Goal: Information Seeking & Learning: Check status

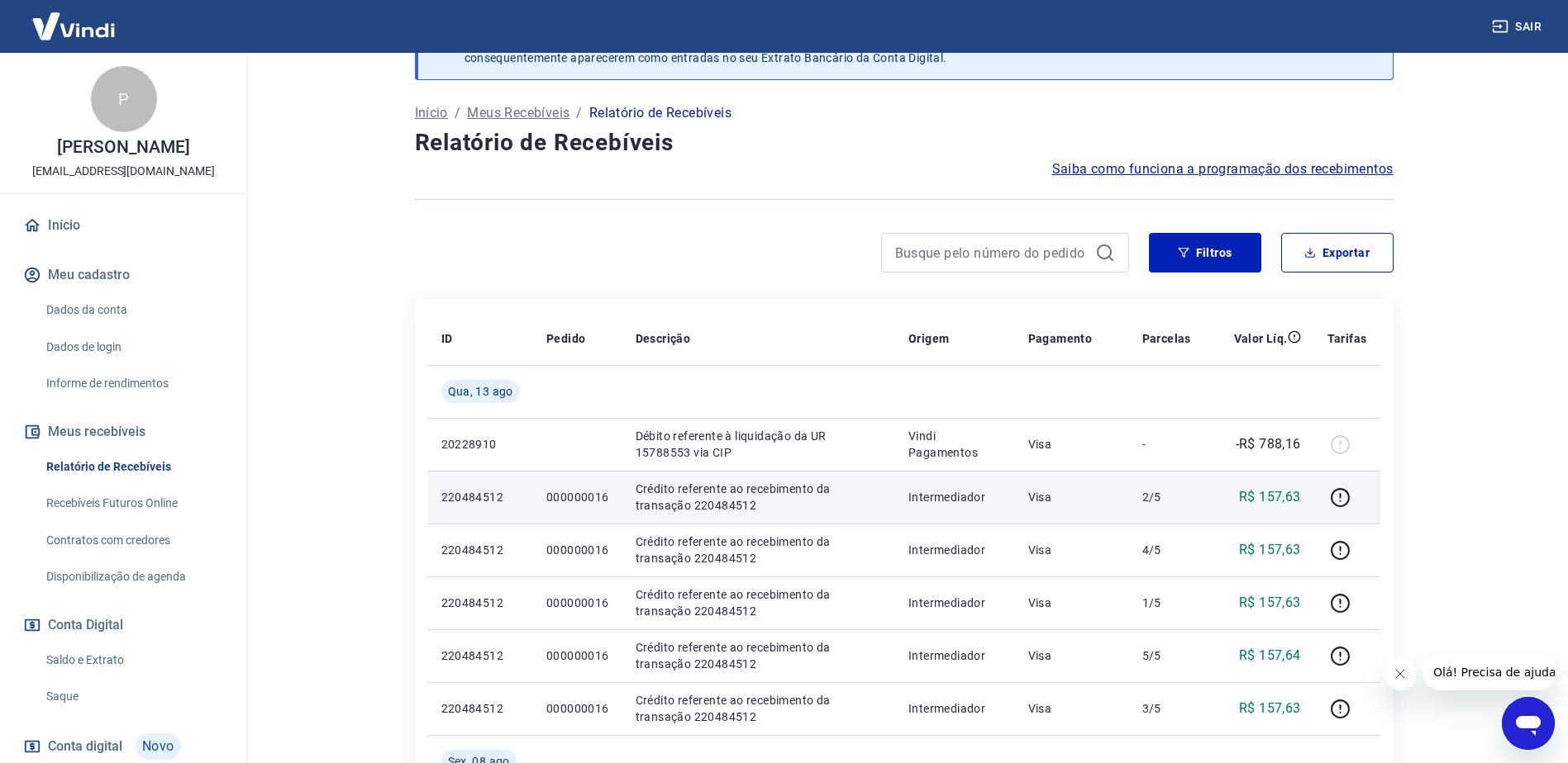
scroll to position [82, 0]
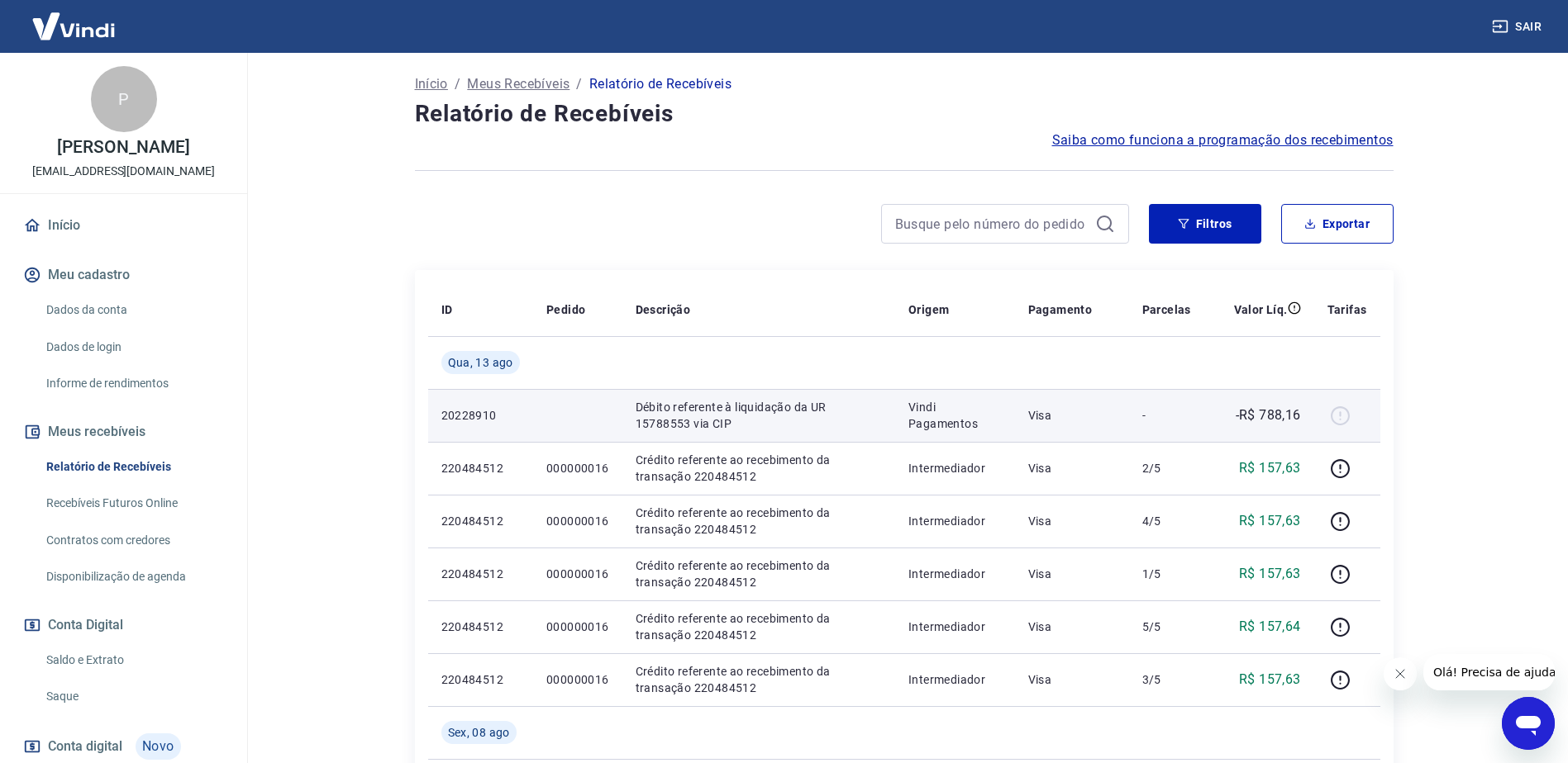
click at [763, 412] on p "Débito referente à liquidação da UR 15788553 via CIP" at bounding box center [759, 416] width 247 height 33
drag, startPoint x: 1083, startPoint y: 415, endPoint x: 1209, endPoint y: 416, distance: 126.0
click at [1204, 416] on tr "20228910 Débito referente à liquidação da UR 15788553 via CIP Vindi Pagamentos …" at bounding box center [904, 416] width 952 height 53
drag, startPoint x: 1253, startPoint y: 416, endPoint x: 1274, endPoint y: 415, distance: 21.0
click at [1254, 416] on p "-R$ 788,16" at bounding box center [1268, 416] width 66 height 20
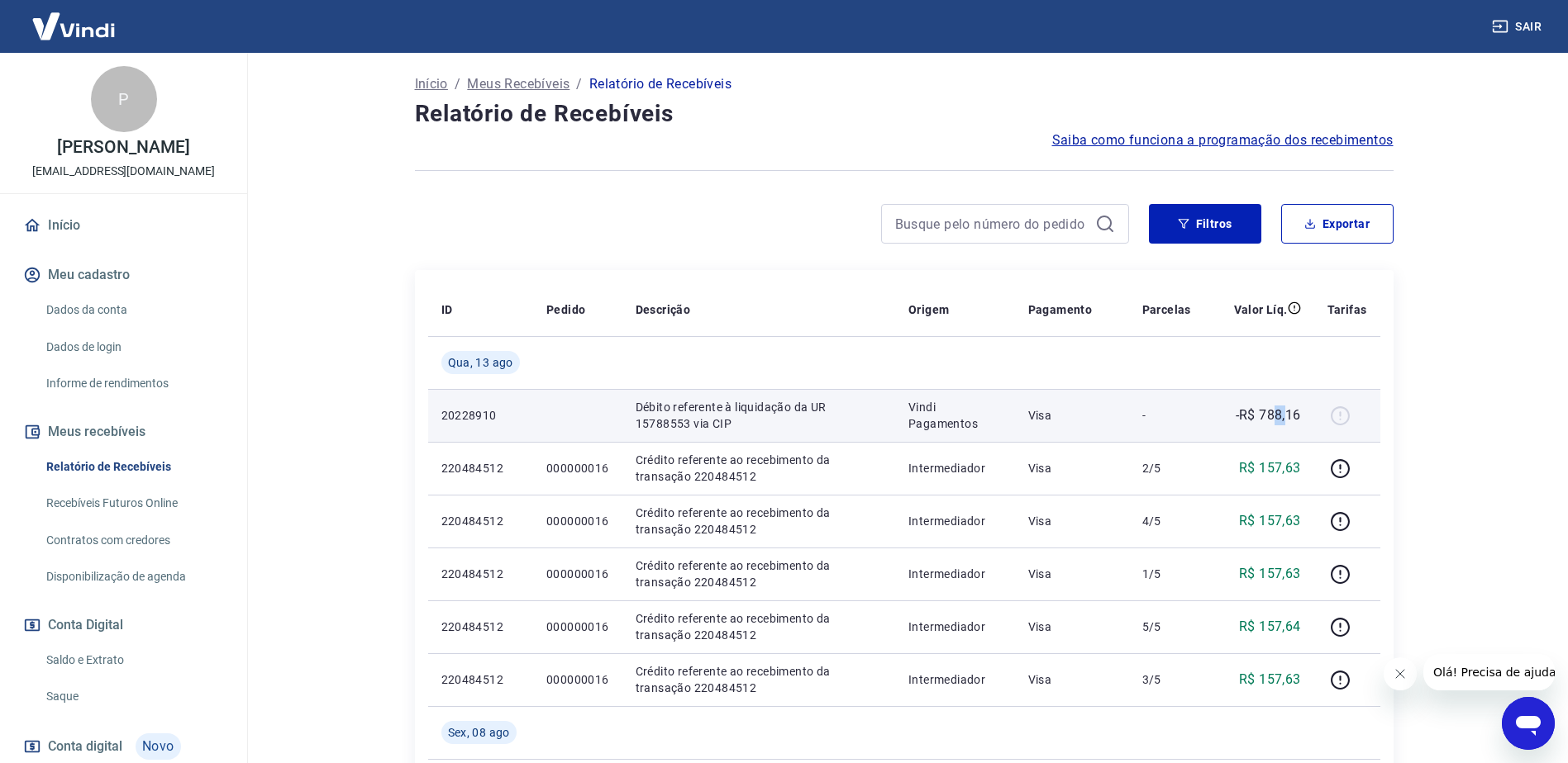
drag, startPoint x: 1274, startPoint y: 415, endPoint x: 1291, endPoint y: 415, distance: 17.0
click at [1291, 415] on p "-R$ 788,16" at bounding box center [1268, 416] width 66 height 20
click at [486, 423] on p "20228910" at bounding box center [481, 415] width 78 height 17
click at [486, 418] on p "20228910" at bounding box center [481, 415] width 78 height 17
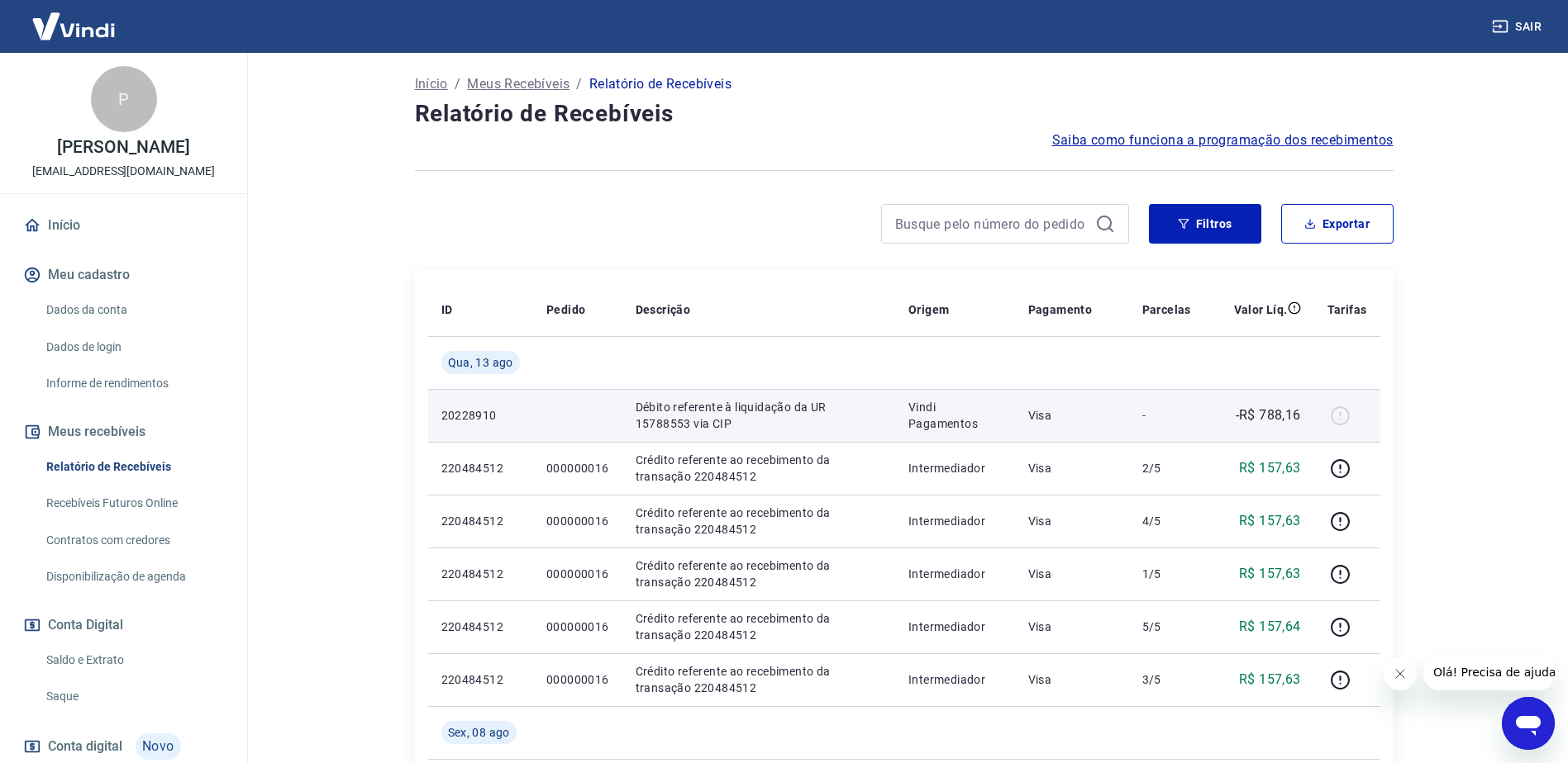
click at [929, 413] on p "Vindi Pagamentos" at bounding box center [954, 416] width 93 height 33
drag, startPoint x: 1036, startPoint y: 417, endPoint x: 1163, endPoint y: 414, distance: 127.0
click at [1163, 414] on tr "20228910 Débito referente à liquidação da UR 15788553 via CIP Vindi Pagamentos …" at bounding box center [904, 416] width 952 height 53
click at [1163, 414] on p "-" at bounding box center [1167, 415] width 49 height 17
click at [1338, 416] on div at bounding box center [1347, 415] width 40 height 26
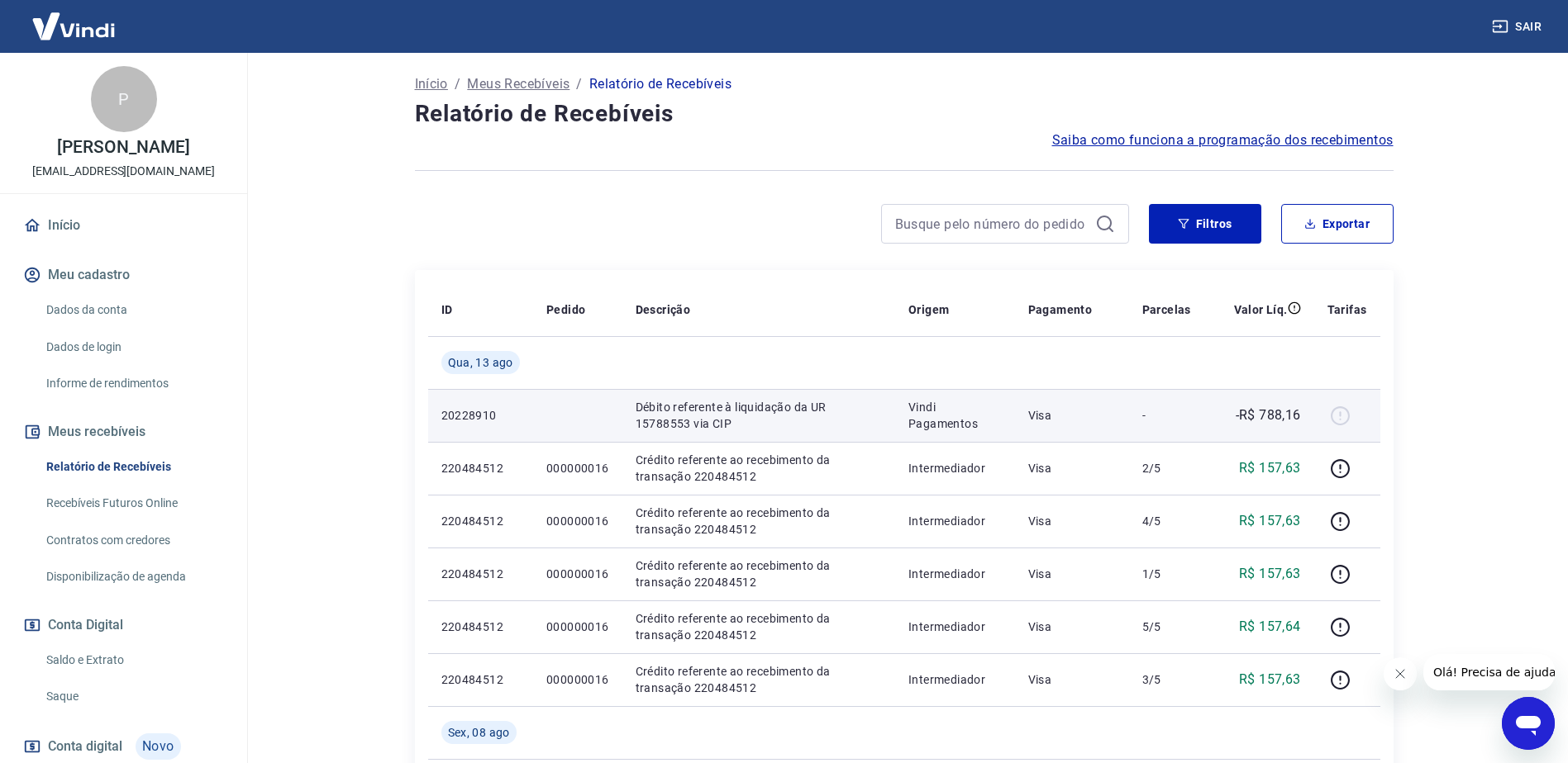
click at [1226, 412] on div "-R$ 788,16" at bounding box center [1259, 416] width 83 height 20
click at [727, 412] on p "Débito referente à liquidação da UR 15788553 via CIP" at bounding box center [759, 416] width 247 height 33
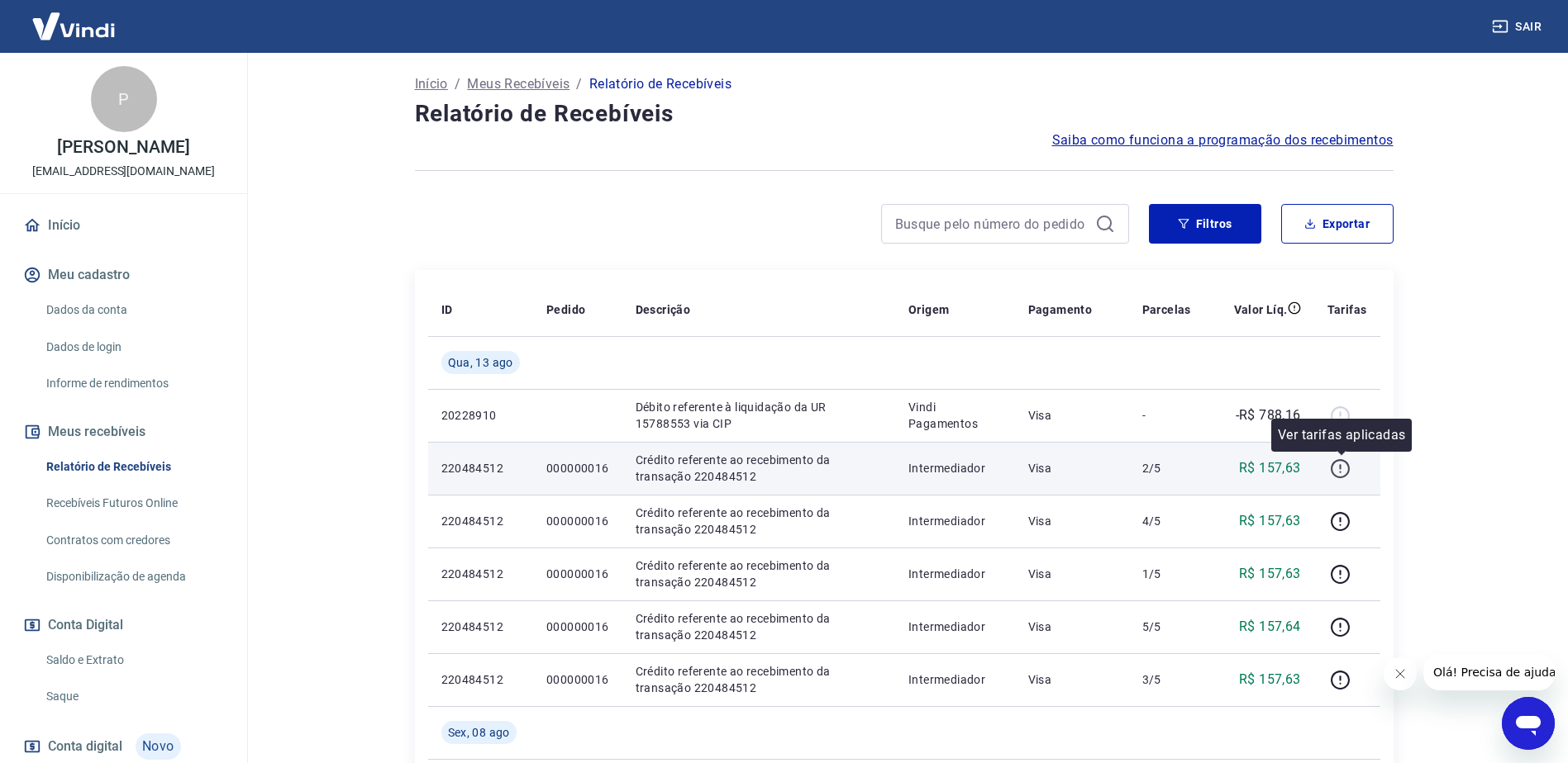
click at [1346, 471] on icon "button" at bounding box center [1340, 469] width 21 height 21
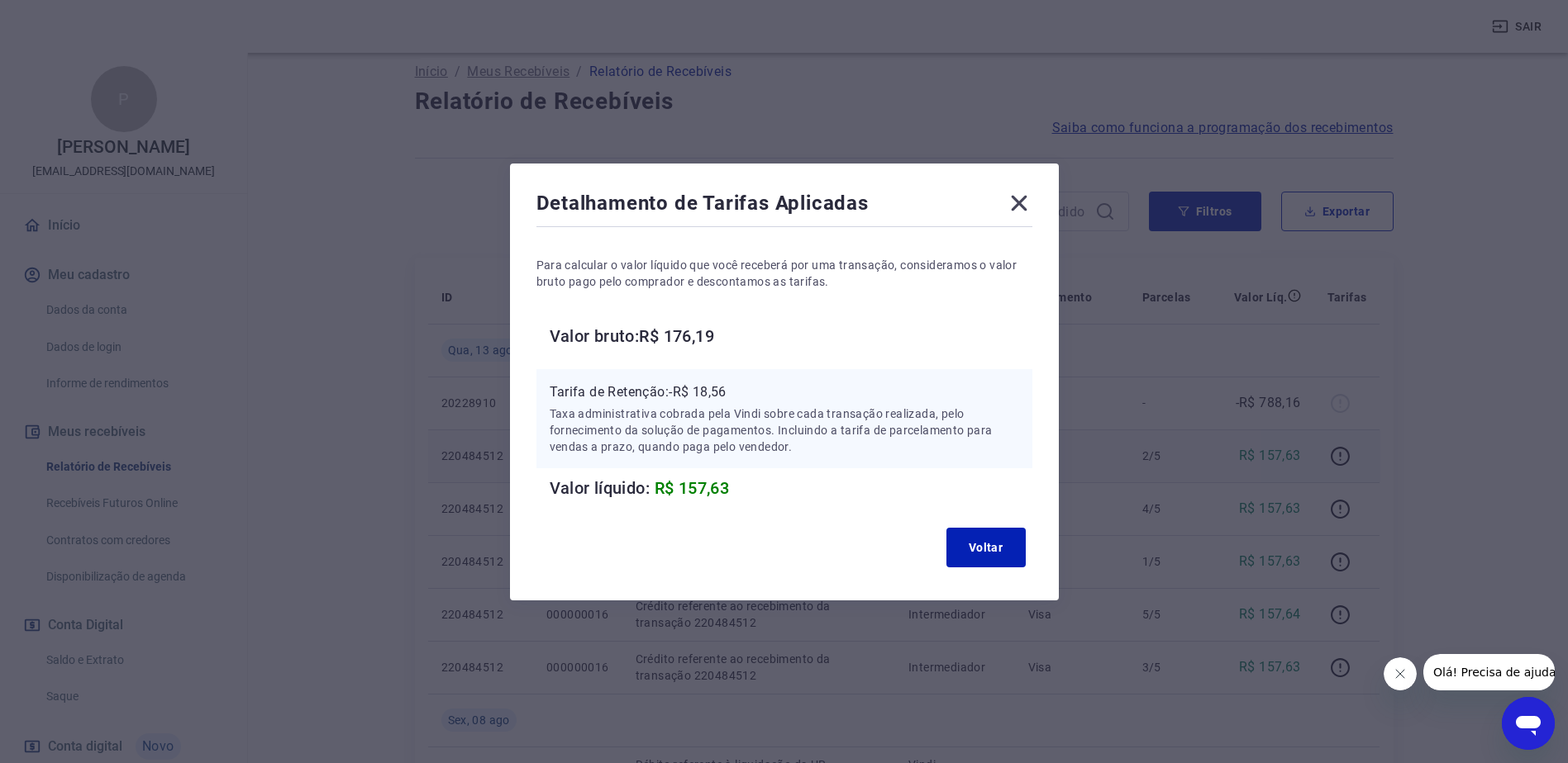
scroll to position [165, 0]
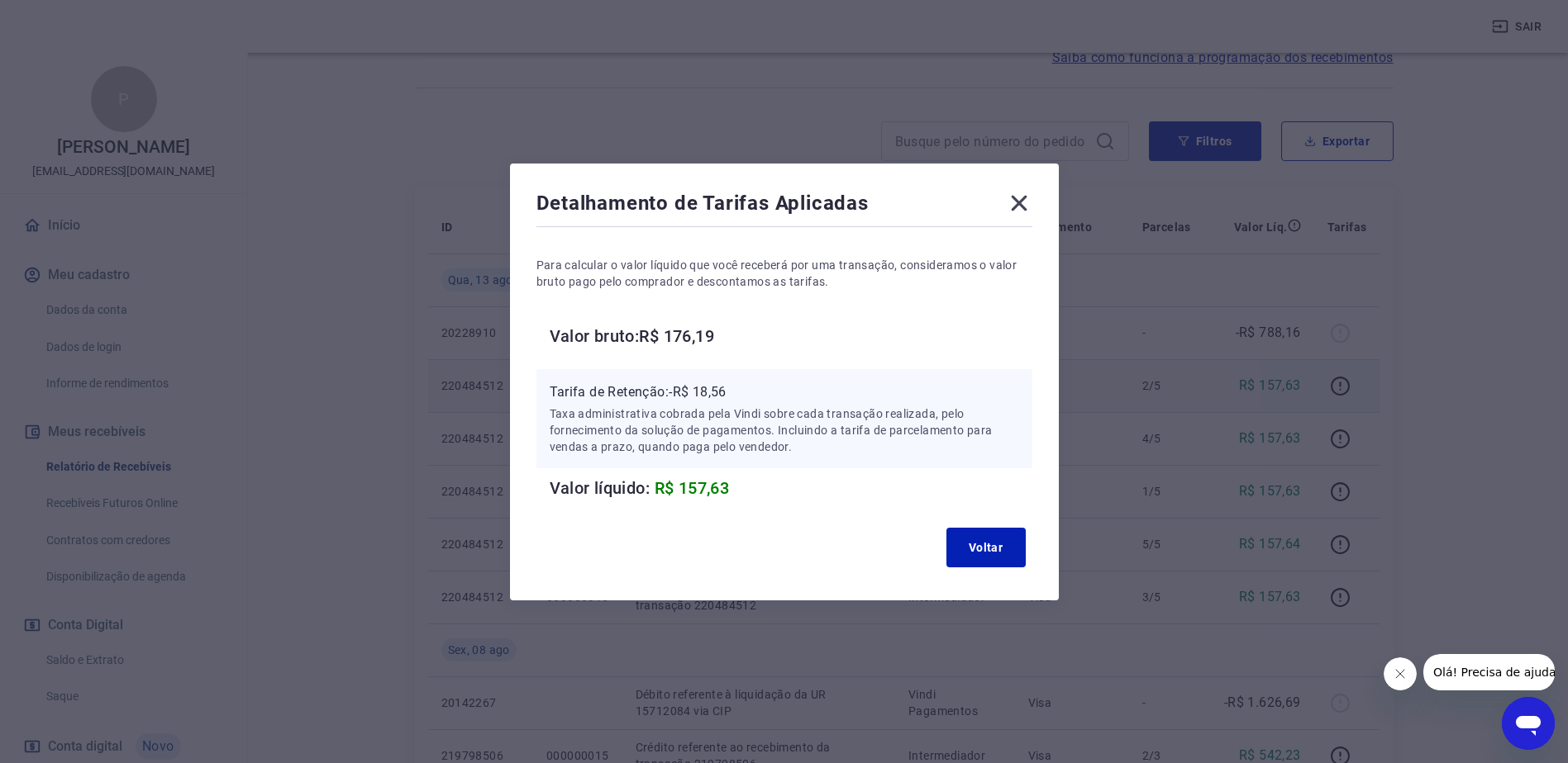
click at [1031, 204] on icon at bounding box center [1019, 202] width 26 height 26
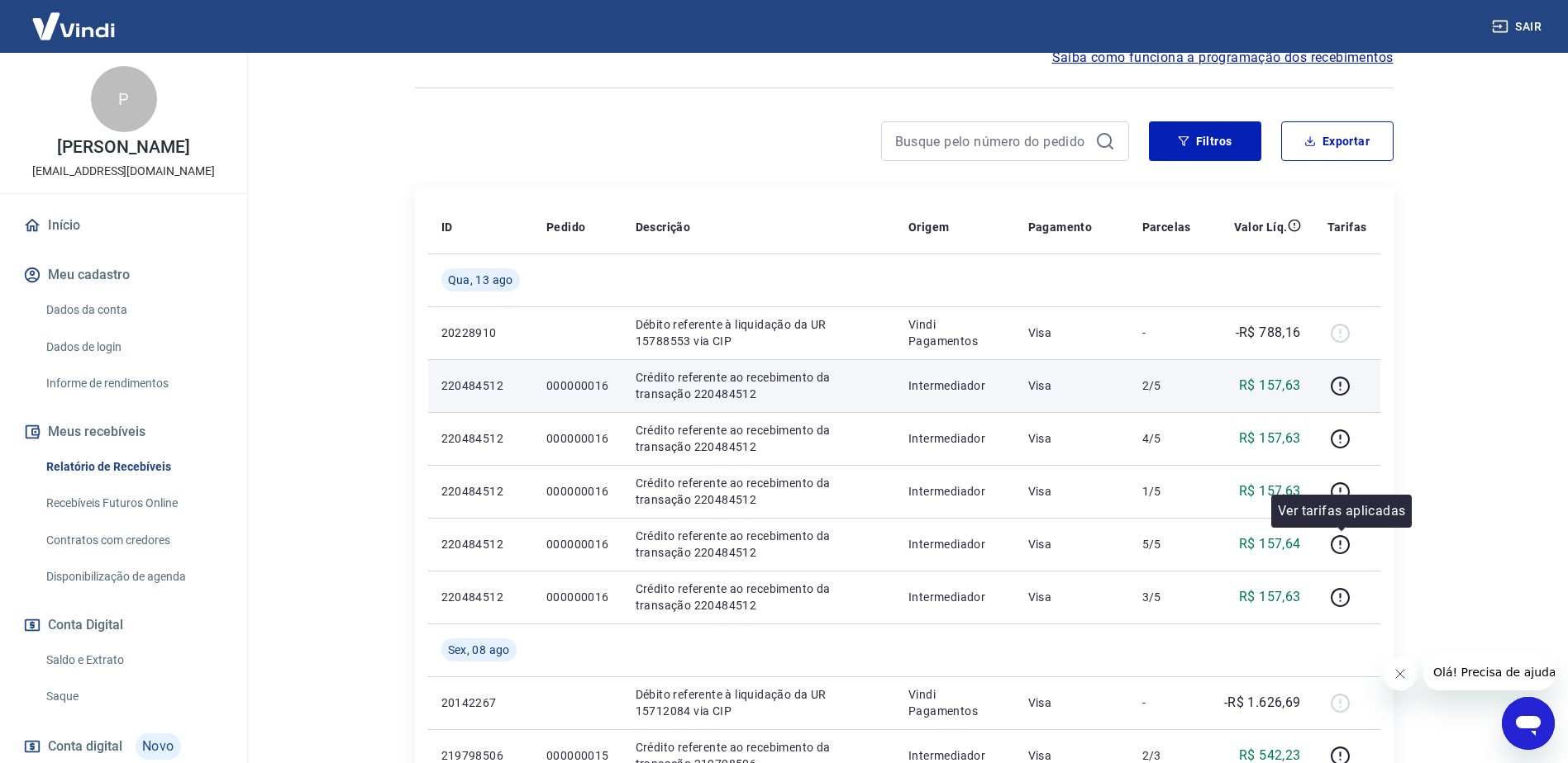
click at [1344, 496] on div "Ver tarifas aplicadas" at bounding box center [1342, 512] width 141 height 33
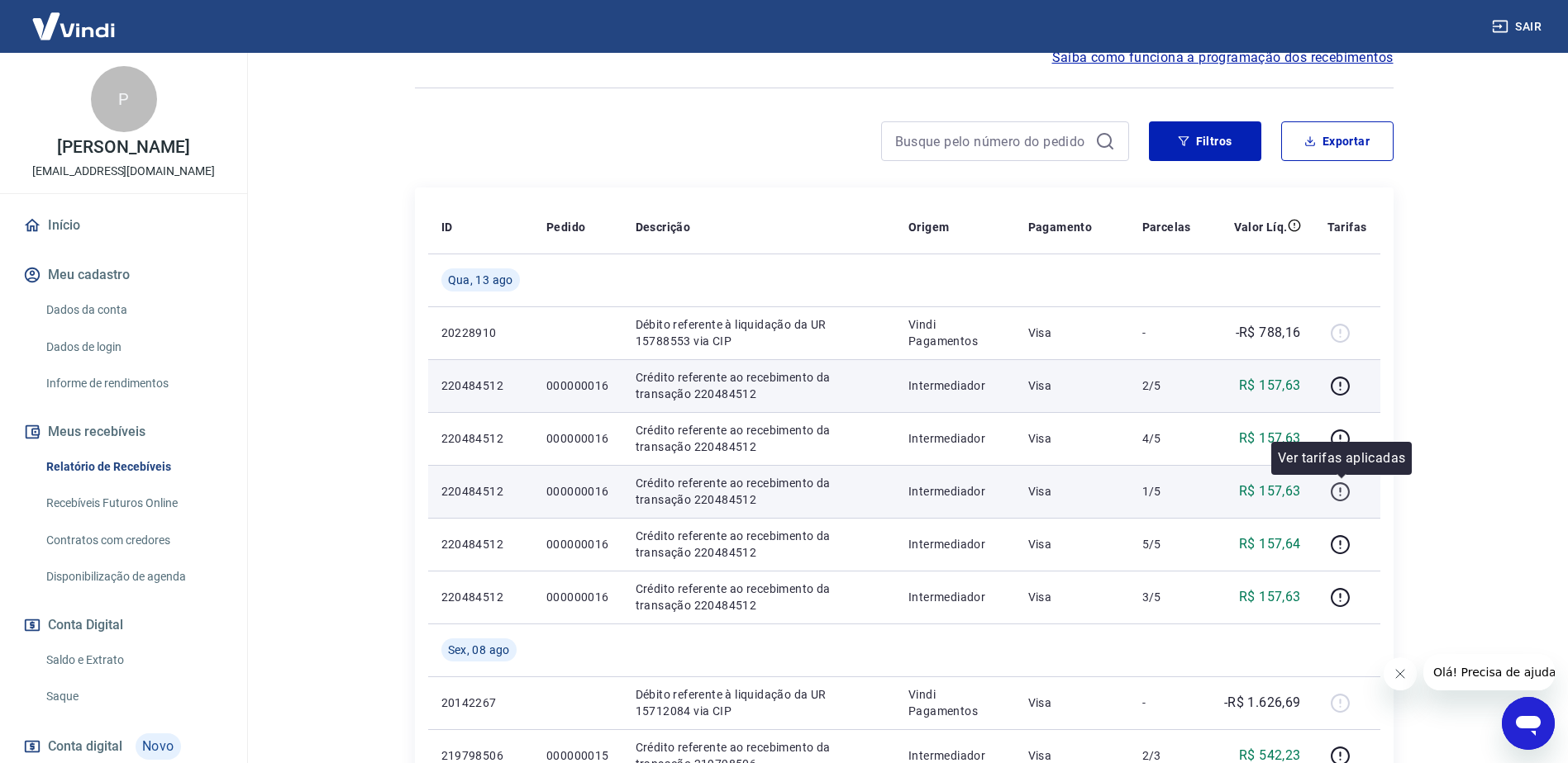
click at [1343, 489] on icon "button" at bounding box center [1340, 491] width 21 height 21
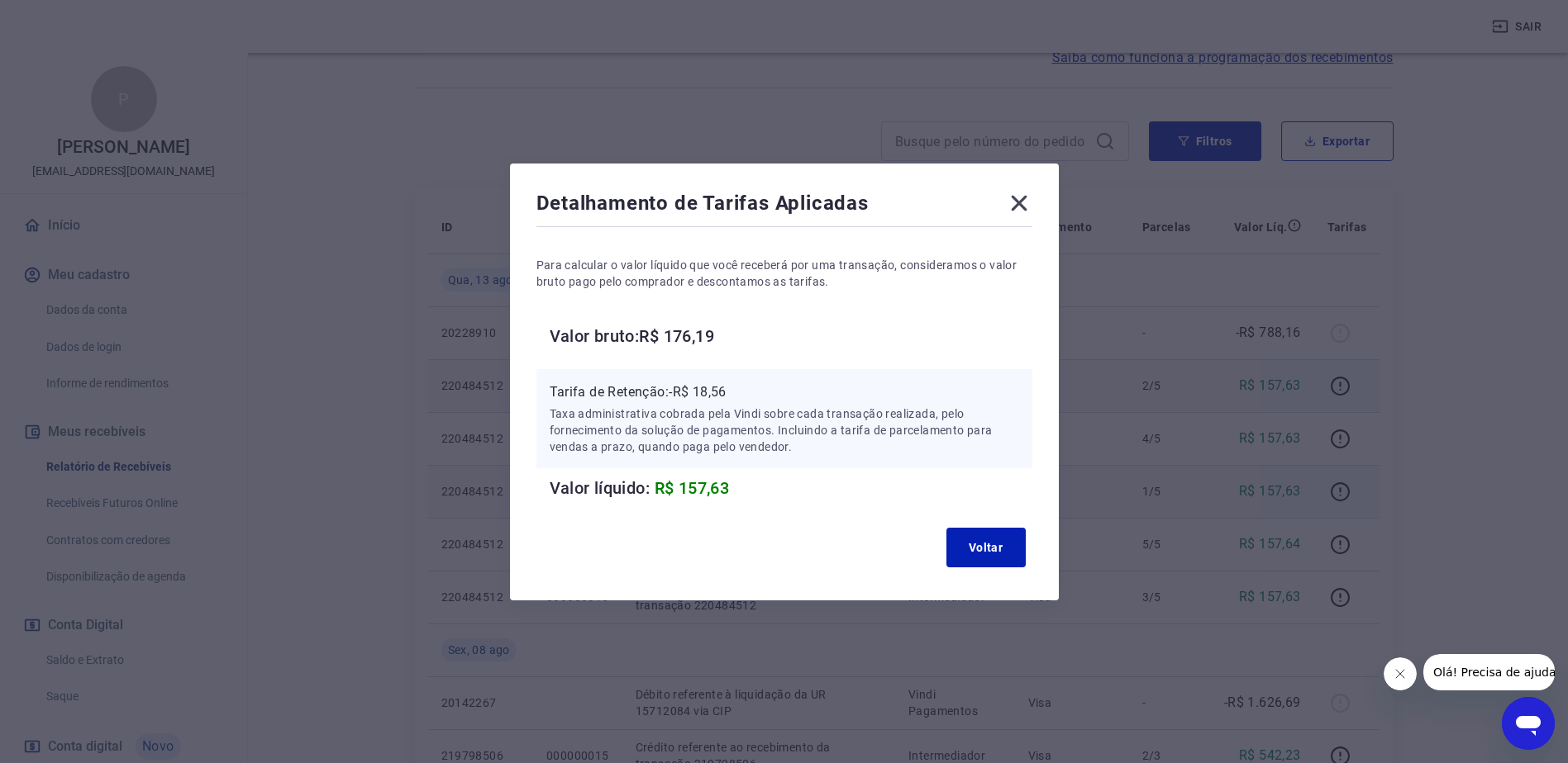
click at [1023, 199] on icon at bounding box center [1019, 202] width 26 height 26
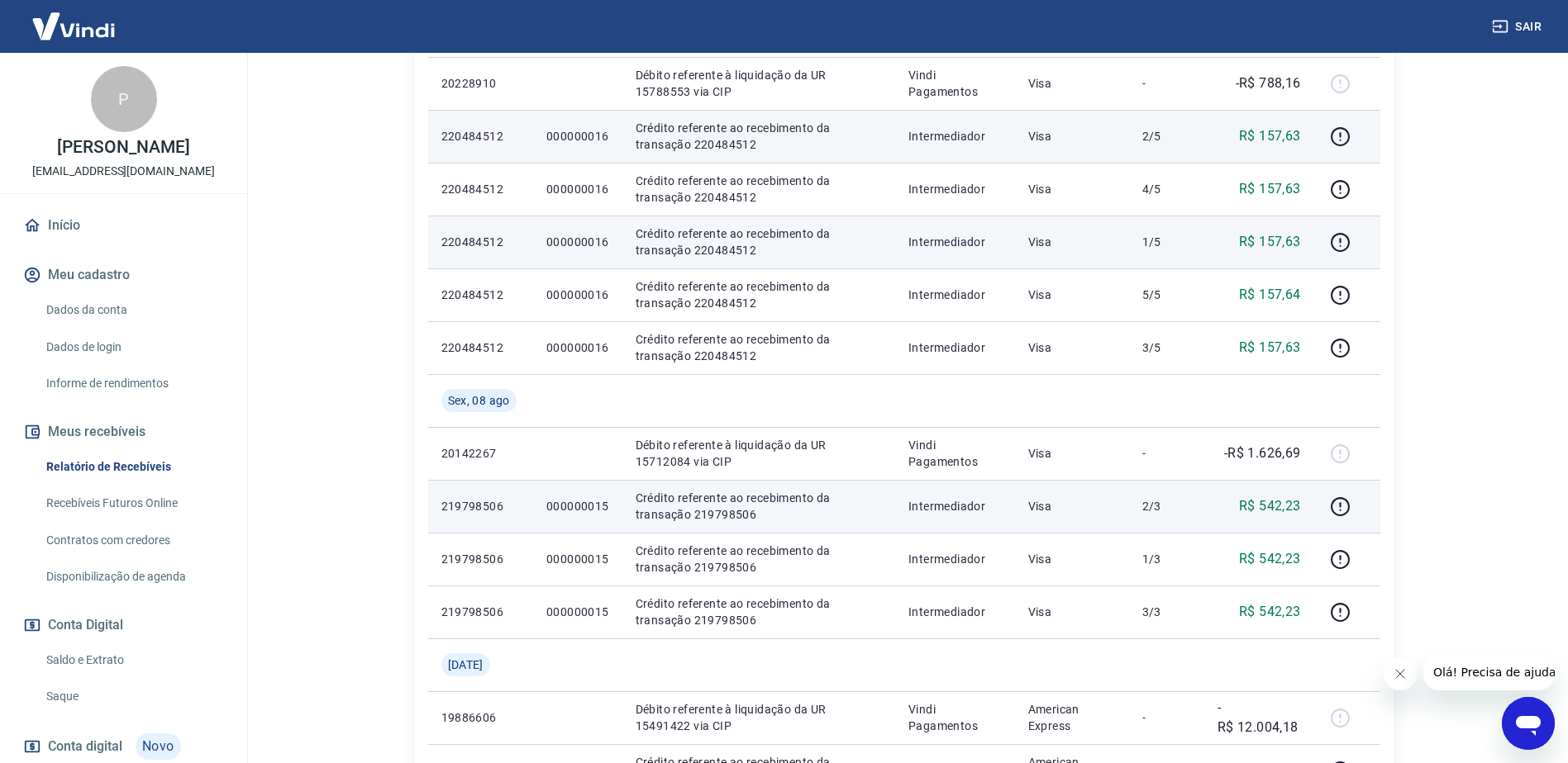
scroll to position [413, 0]
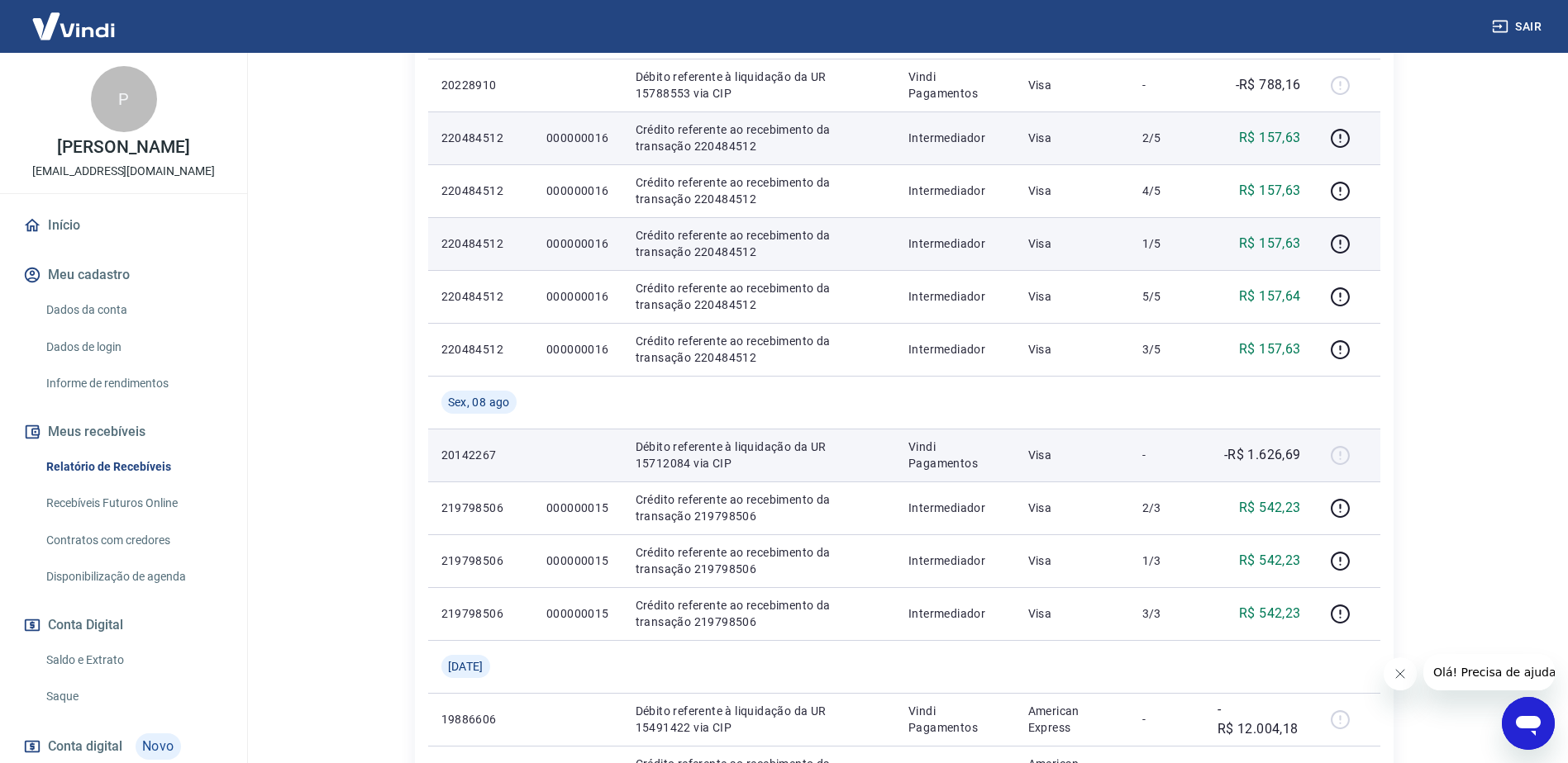
click at [742, 451] on p "Débito referente à liquidação da UR 15712084 via CIP" at bounding box center [759, 455] width 247 height 33
click at [708, 465] on p "Débito referente à liquidação da UR 15712084 via CIP" at bounding box center [759, 455] width 247 height 33
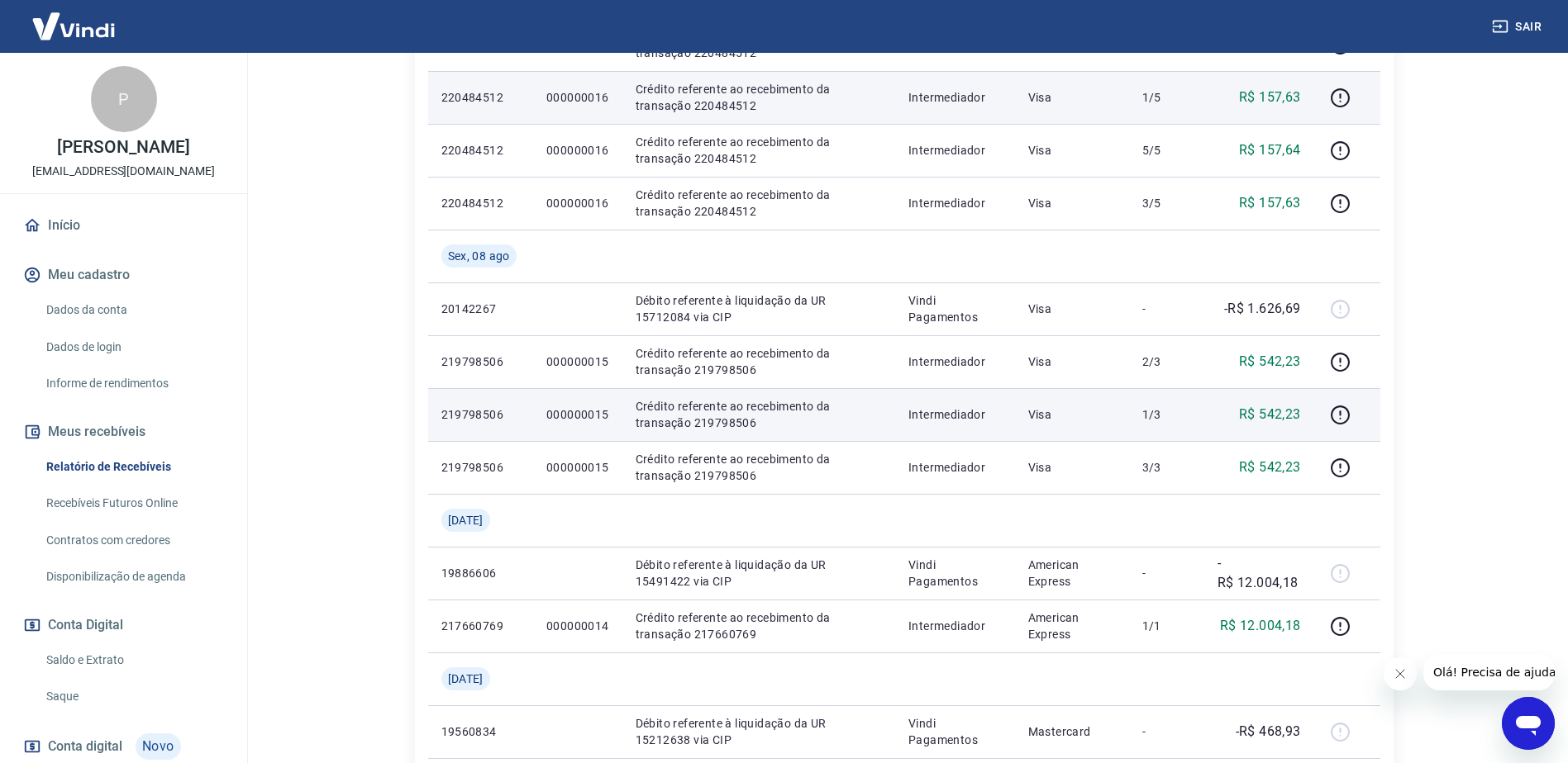
scroll to position [578, 0]
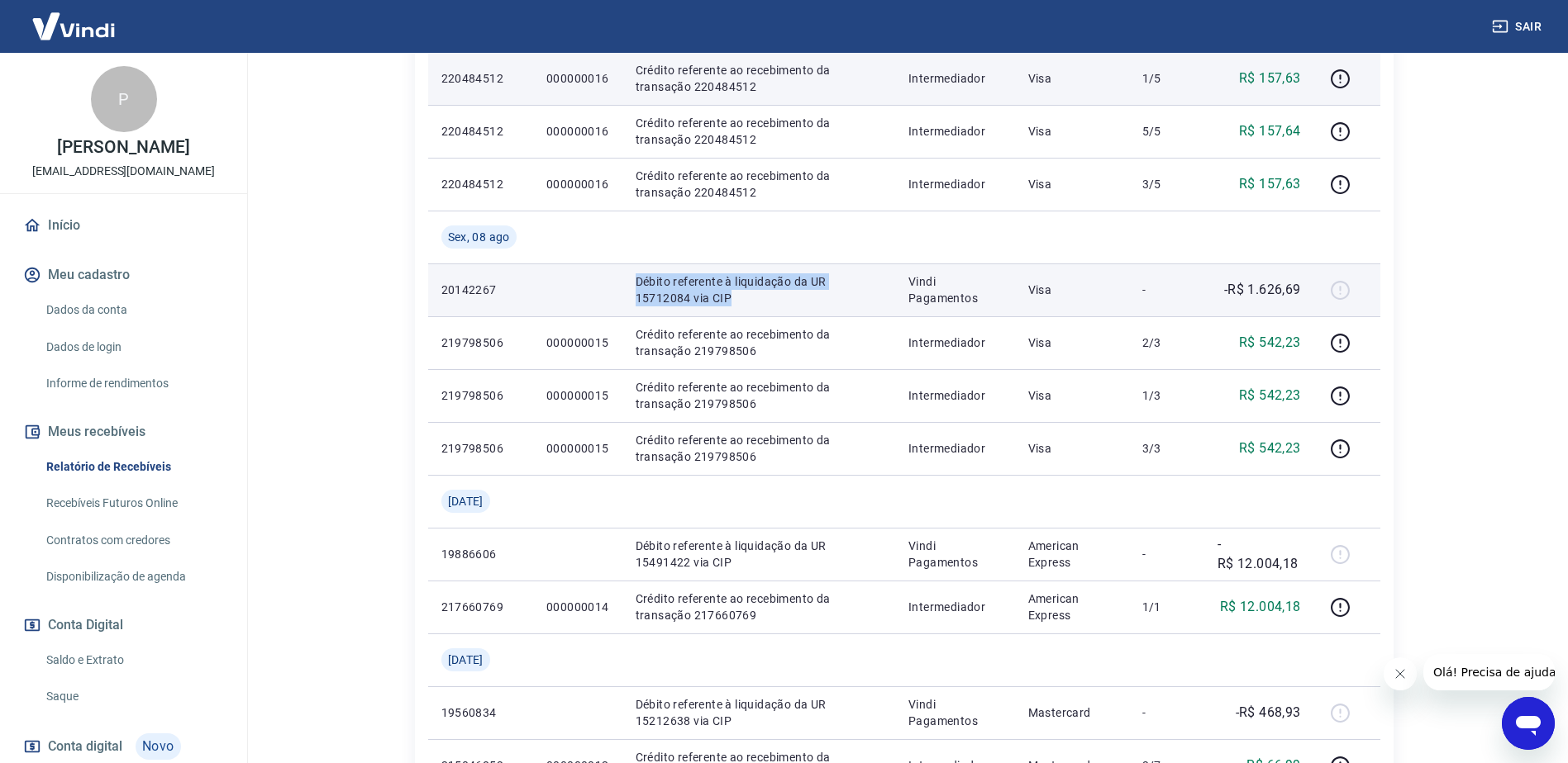
drag, startPoint x: 750, startPoint y: 300, endPoint x: 625, endPoint y: 281, distance: 126.4
click at [625, 281] on td "Débito referente à liquidação da UR 15712084 via CIP" at bounding box center [759, 290] width 273 height 53
copy p "Débito referente à liquidação da UR 15712084 via CIP"
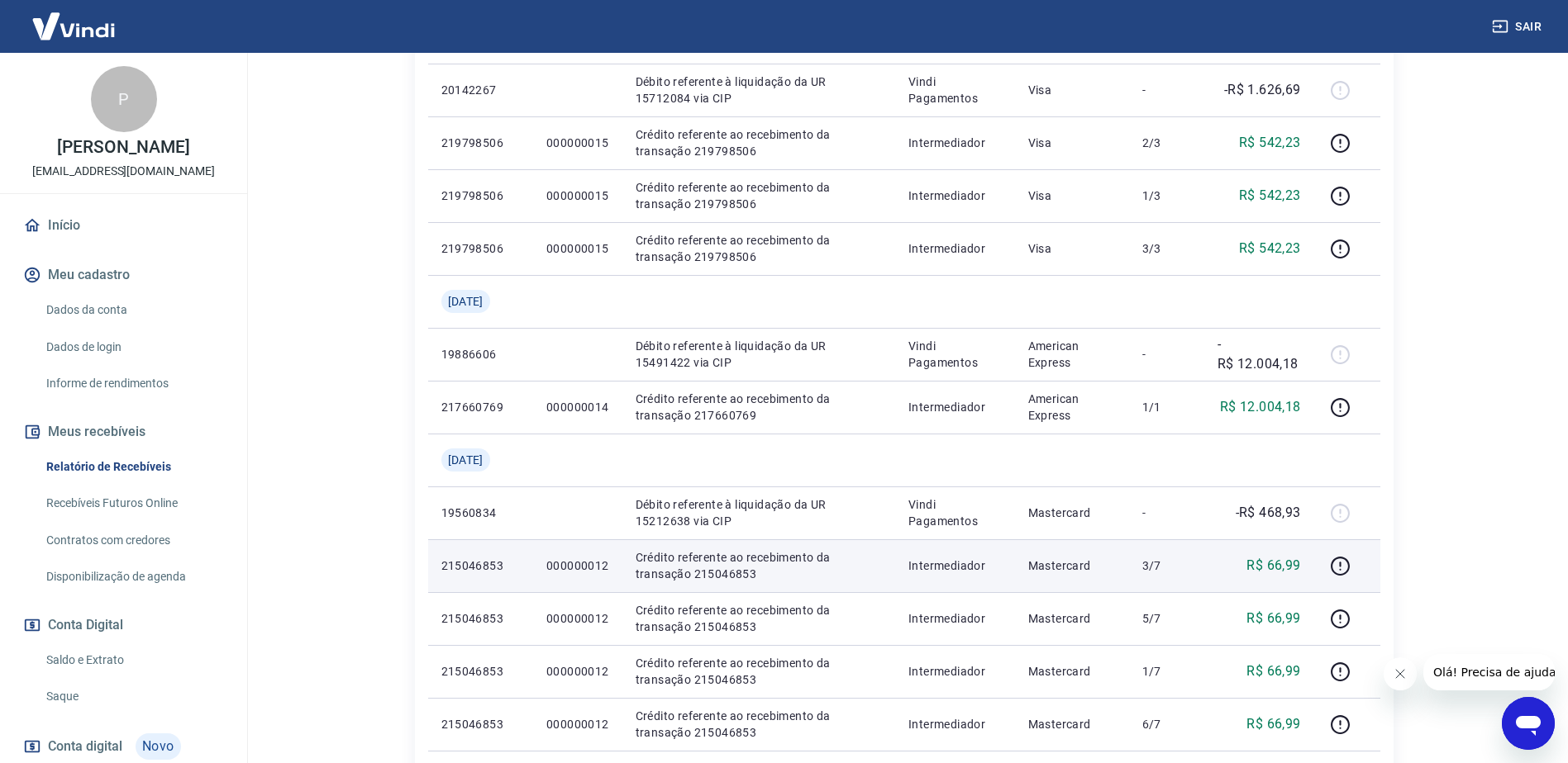
drag, startPoint x: 779, startPoint y: 466, endPoint x: 824, endPoint y: 538, distance: 84.9
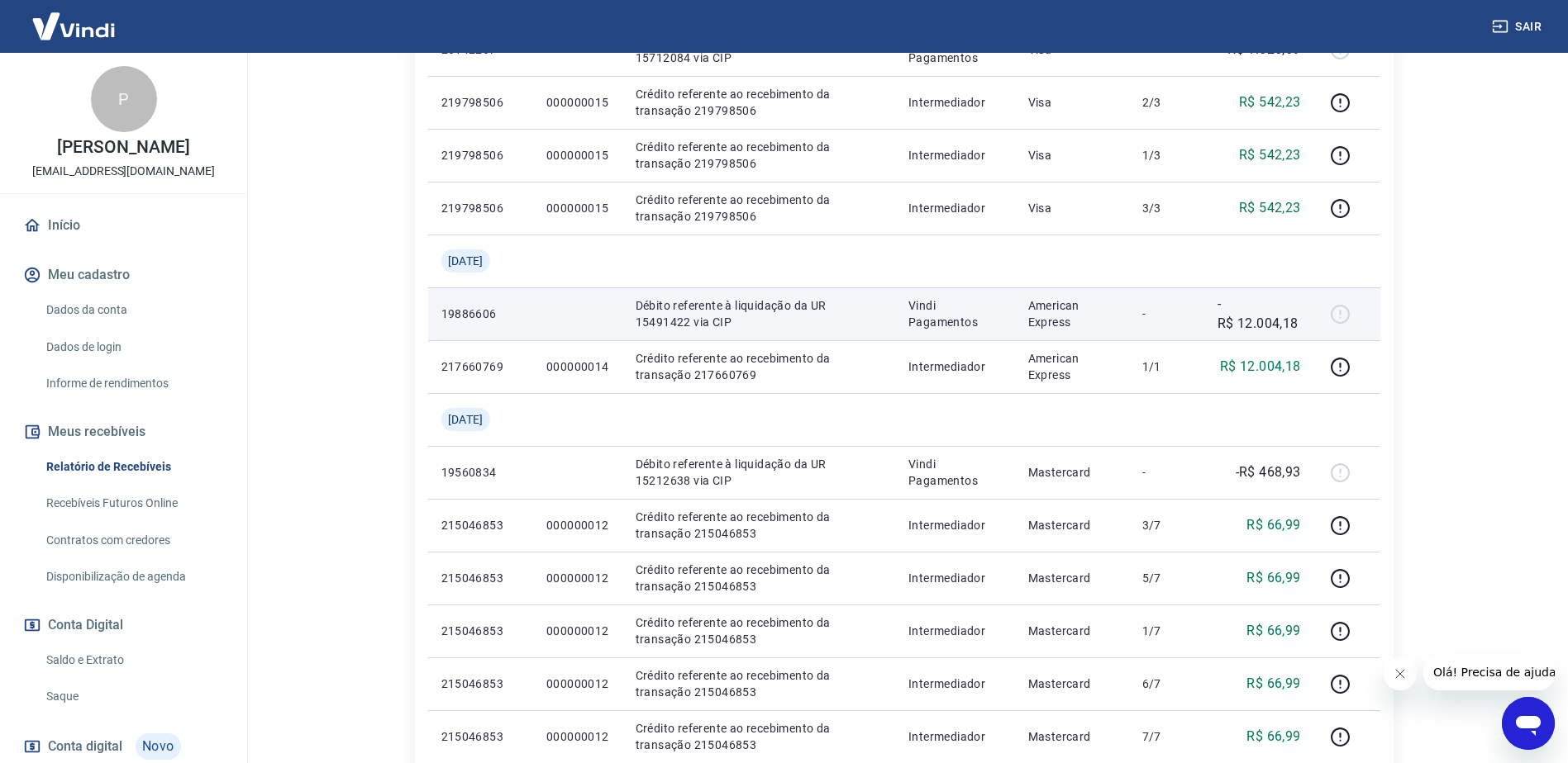
scroll to position [797, 0]
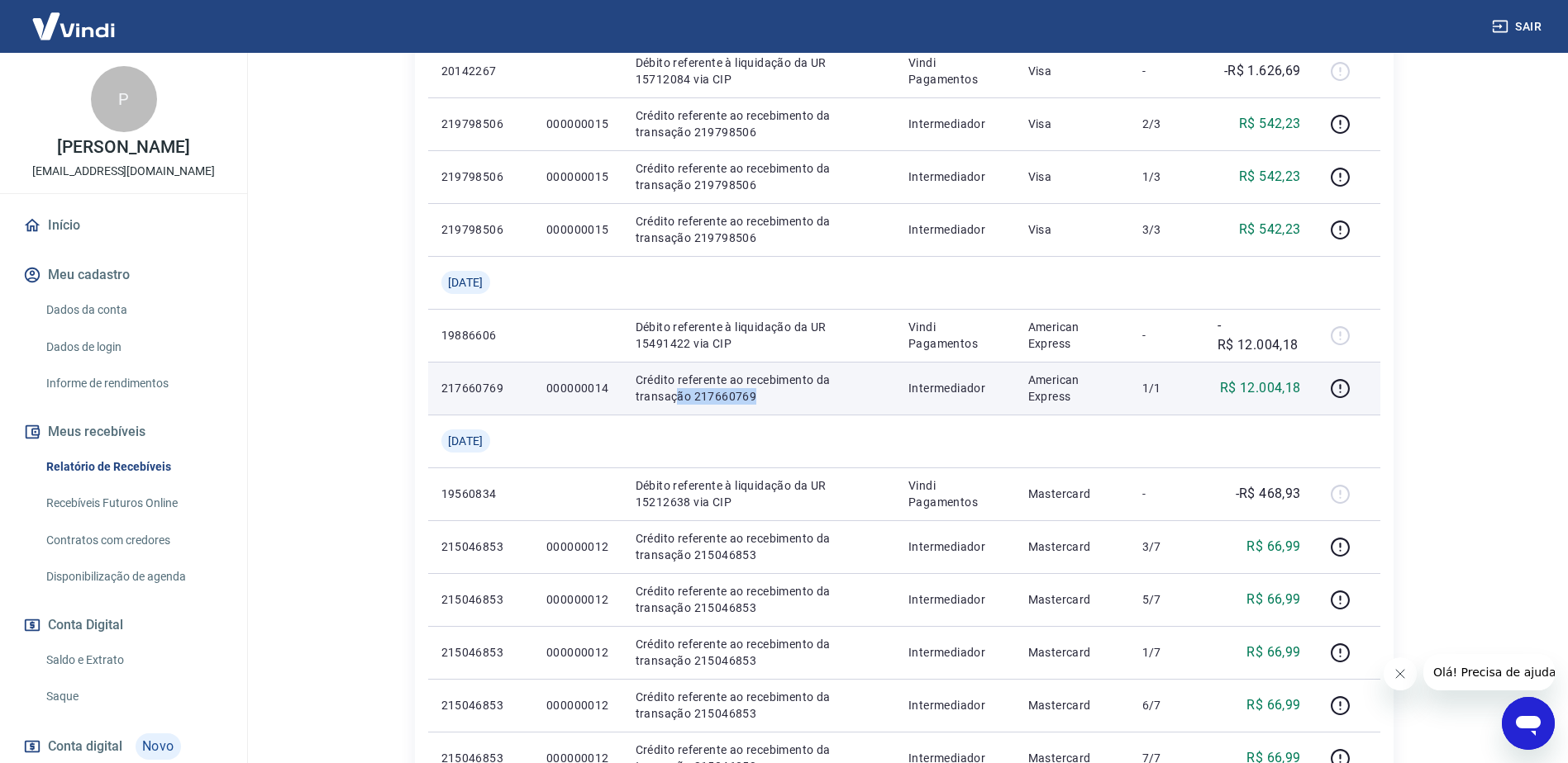
drag, startPoint x: 766, startPoint y: 399, endPoint x: 672, endPoint y: 396, distance: 94.0
click at [672, 396] on p "Crédito referente ao recebimento da transação 217660769" at bounding box center [759, 388] width 247 height 33
click at [675, 396] on p "Crédito referente ao recebimento da transação 217660769" at bounding box center [759, 388] width 247 height 33
click at [813, 413] on td "Crédito referente ao recebimento da transação 217660769" at bounding box center [759, 388] width 273 height 53
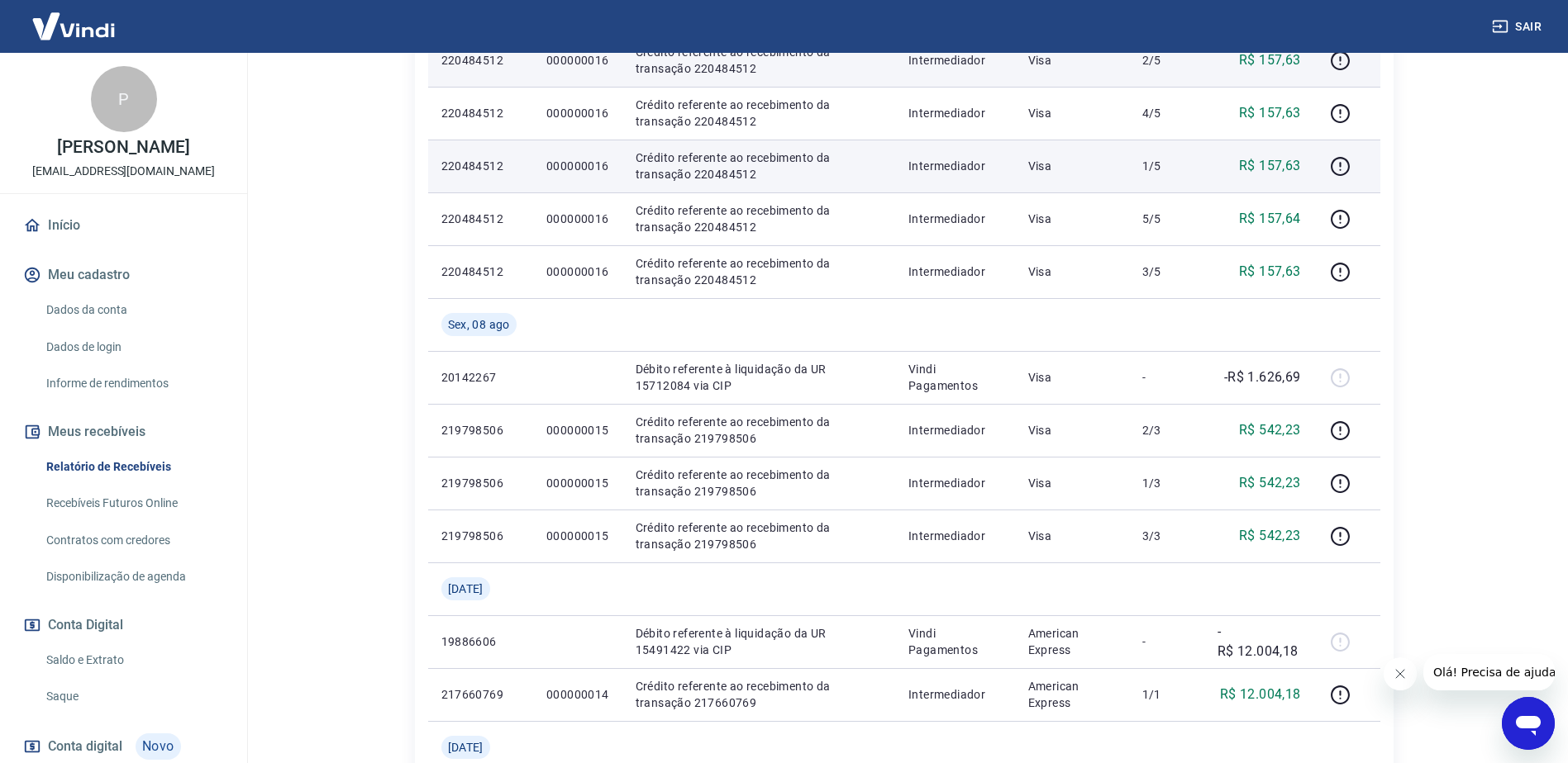
scroll to position [0, 0]
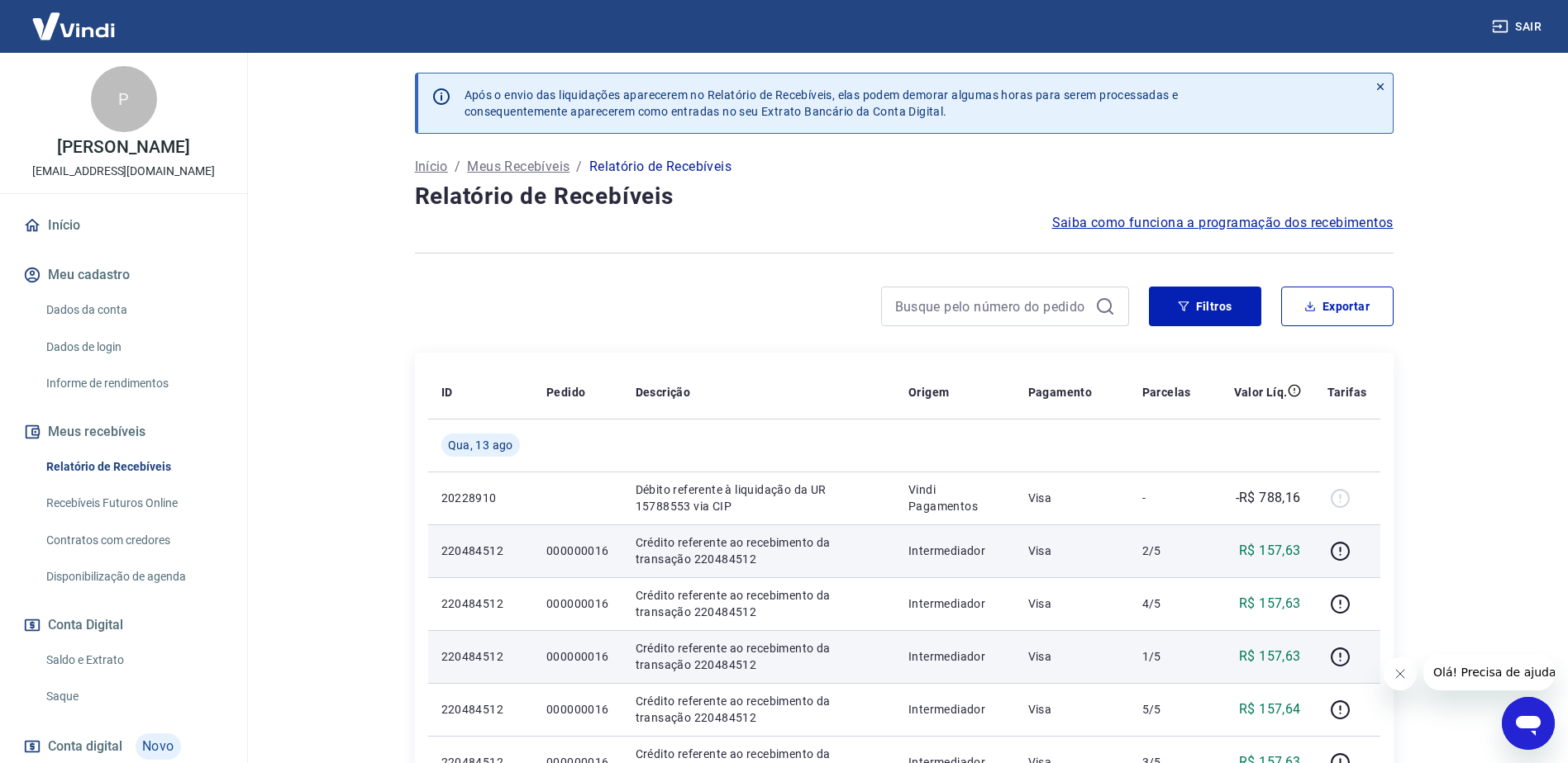
drag, startPoint x: 785, startPoint y: 380, endPoint x: 770, endPoint y: 148, distance: 232.5
